Goal: Information Seeking & Learning: Find specific fact

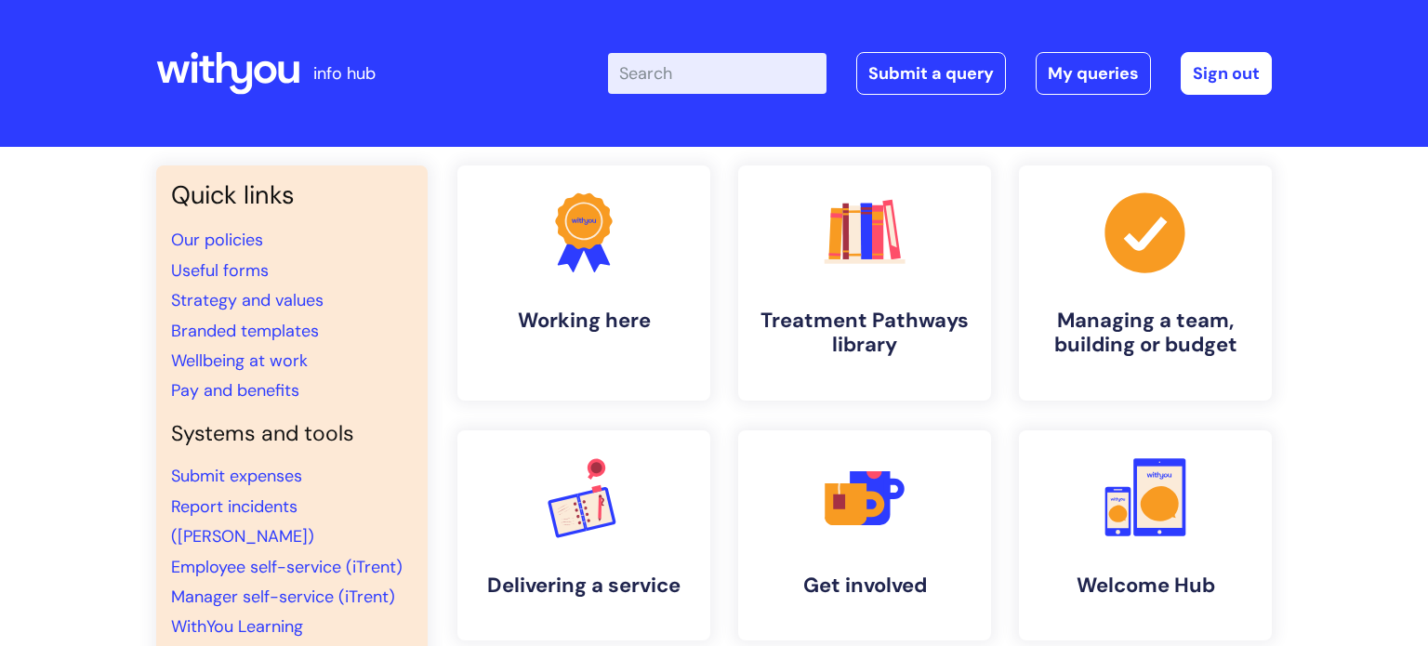
click at [663, 65] on input "Enter your search term here..." at bounding box center [717, 73] width 218 height 41
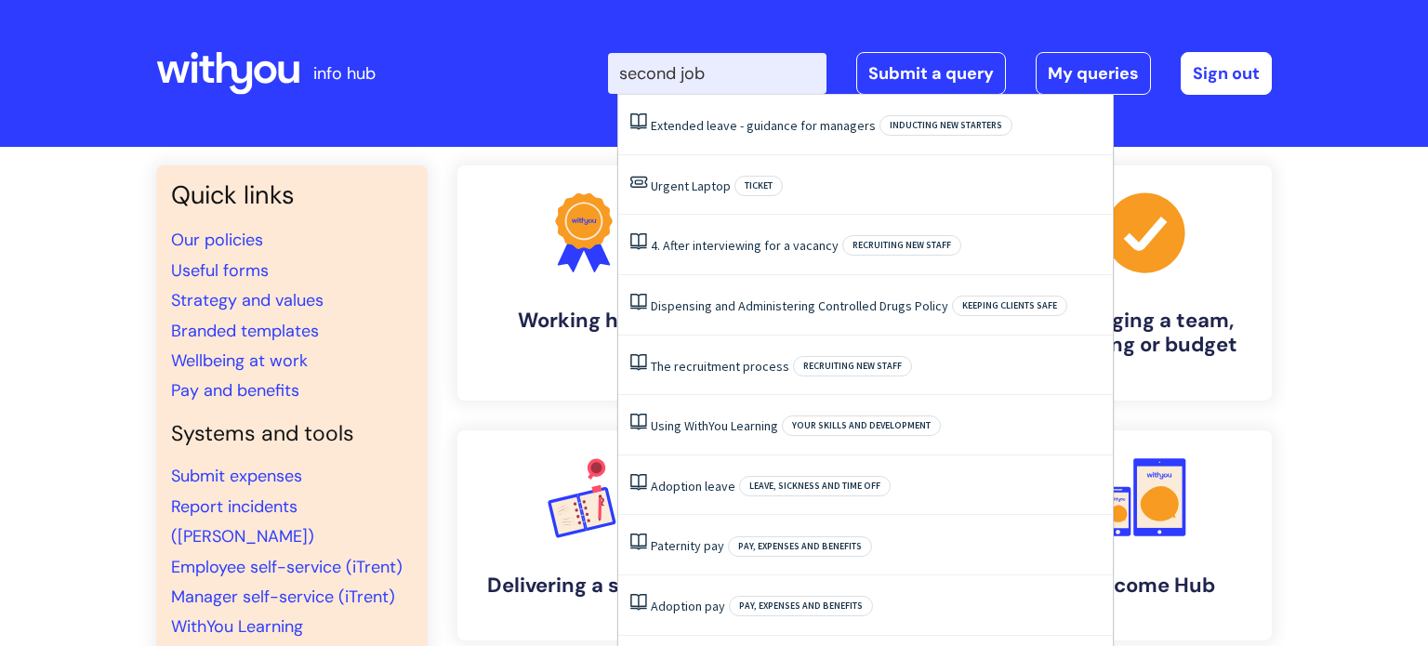
type input "second job"
click button "Search" at bounding box center [0, 0] width 0 height 0
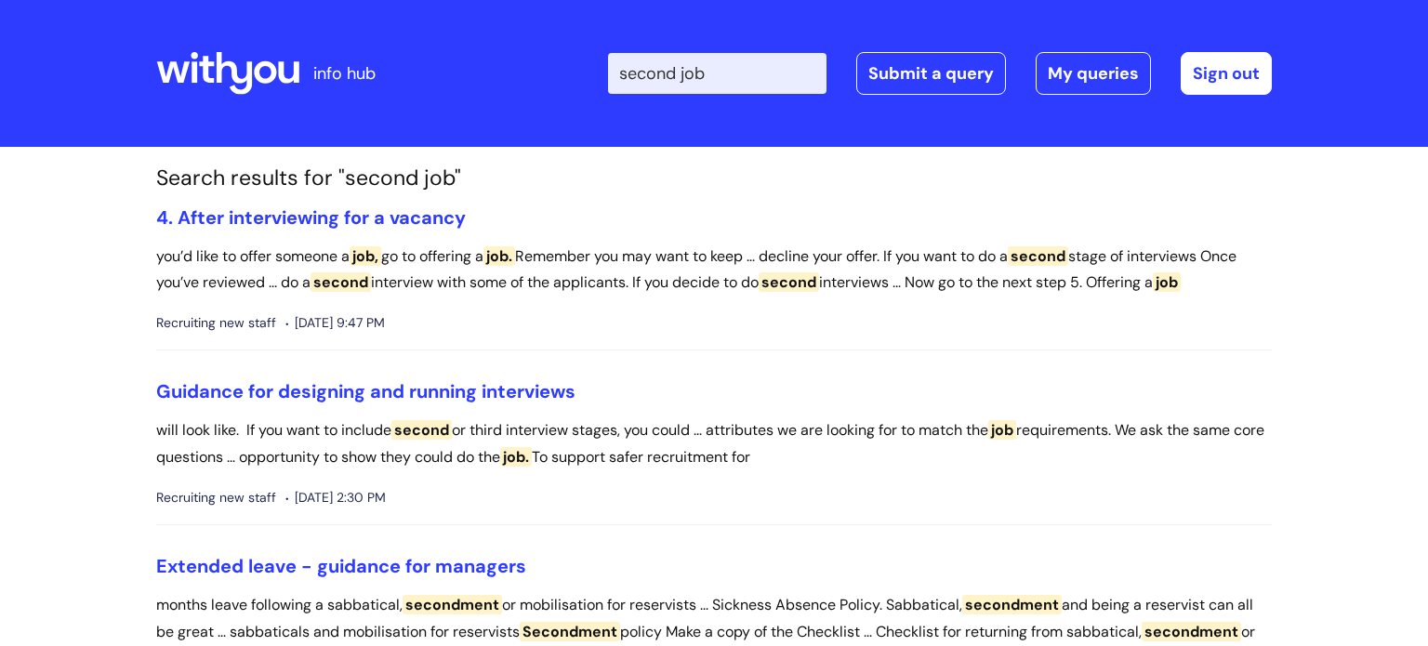
drag, startPoint x: 733, startPoint y: 56, endPoint x: 505, endPoint y: 70, distance: 228.2
click at [506, 70] on div "Enter your search term here... second job Search Submit a query My queries Welc…" at bounding box center [852, 74] width 839 height 110
type input "job"
click button "Search" at bounding box center [0, 0] width 0 height 0
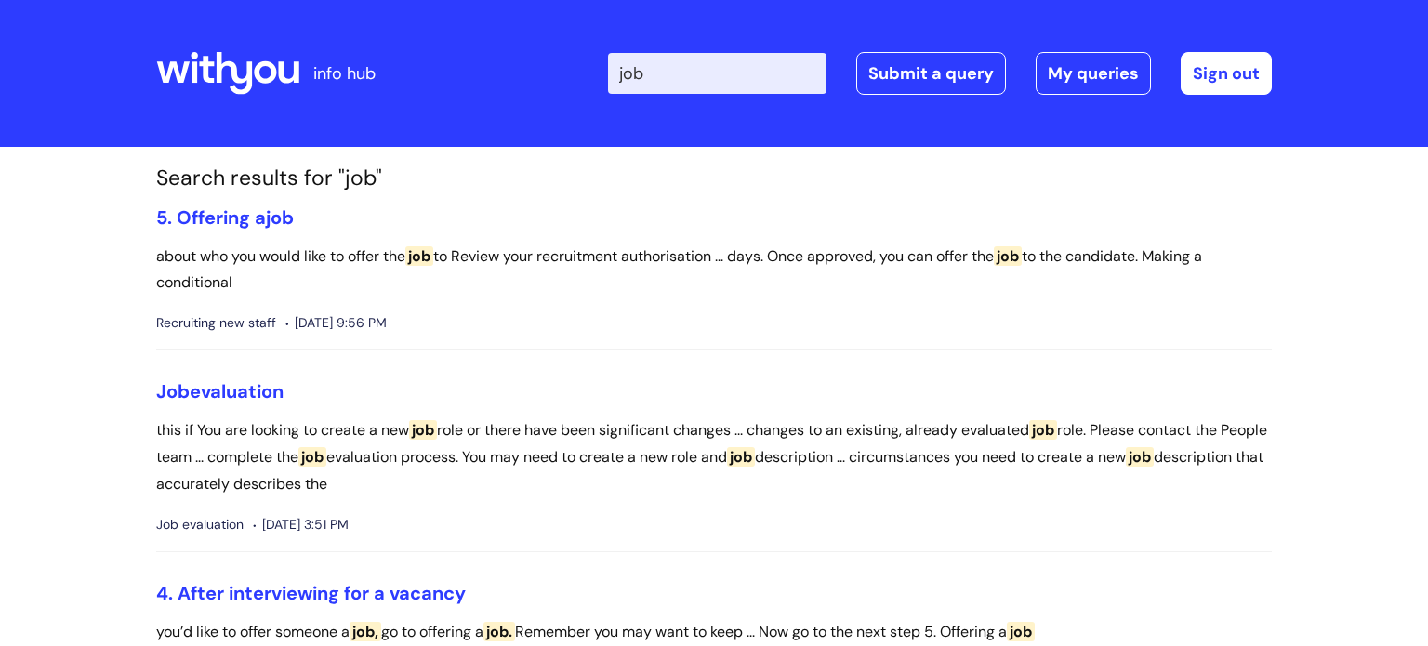
drag, startPoint x: 667, startPoint y: 87, endPoint x: 599, endPoint y: 109, distance: 71.2
click at [599, 109] on div "Enter your search term here... job Search Submit a query My queries Welcome [PE…" at bounding box center [852, 74] width 839 height 110
